Goal: Information Seeking & Learning: Learn about a topic

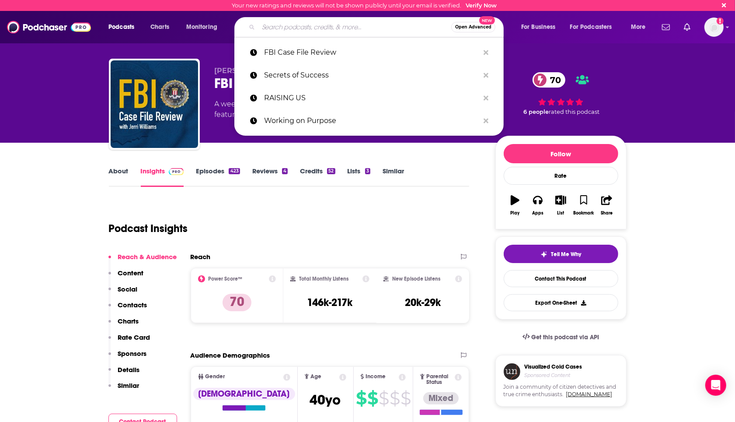
click at [298, 28] on input "Search podcasts, credits, & more..." at bounding box center [354, 27] width 193 height 14
paste input "The [PERSON_NAME] Interviews"
type input "The [PERSON_NAME] Interviews"
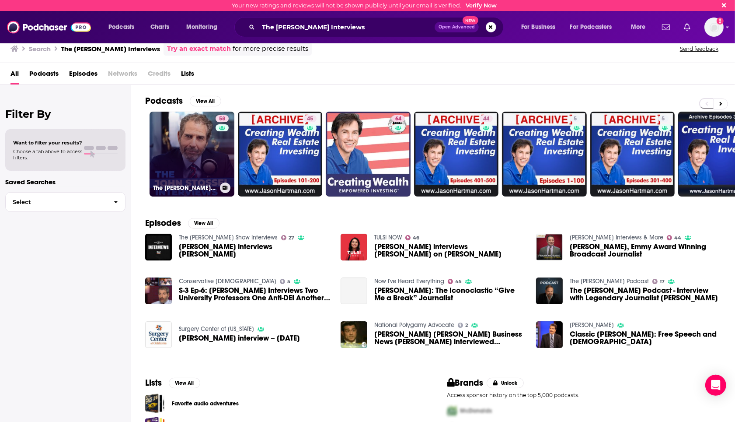
click at [206, 160] on link "58 The [PERSON_NAME] Interviews" at bounding box center [192, 154] width 85 height 85
